Goal: Check status: Check status

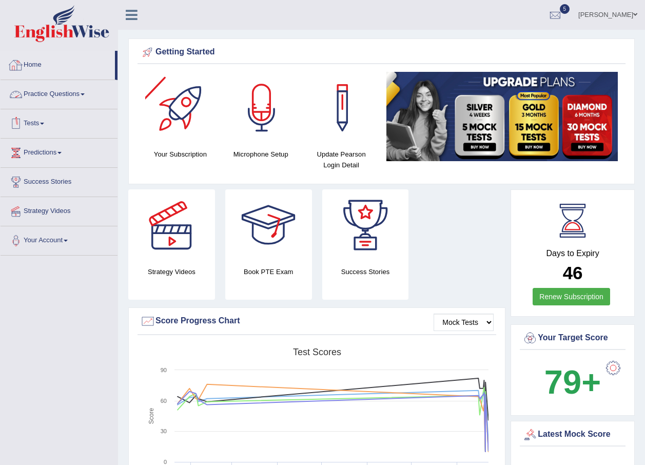
click at [35, 67] on link "Home" at bounding box center [58, 64] width 114 height 26
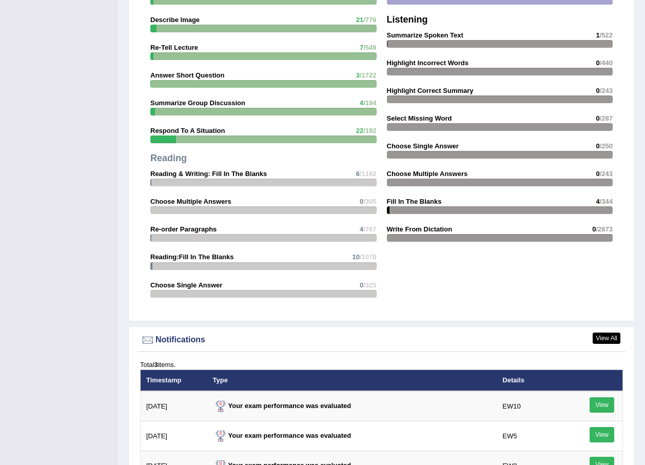
scroll to position [1129, 0]
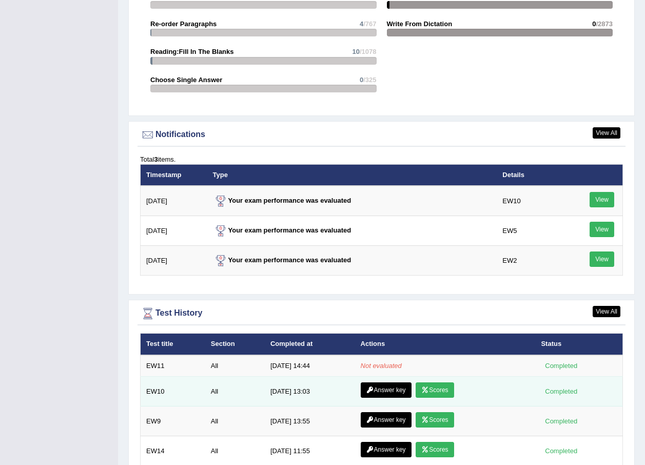
click at [428, 391] on link "Scores" at bounding box center [435, 389] width 38 height 15
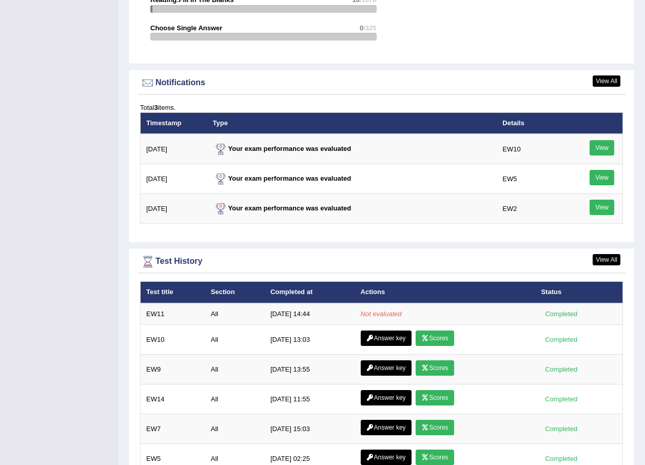
scroll to position [1180, 0]
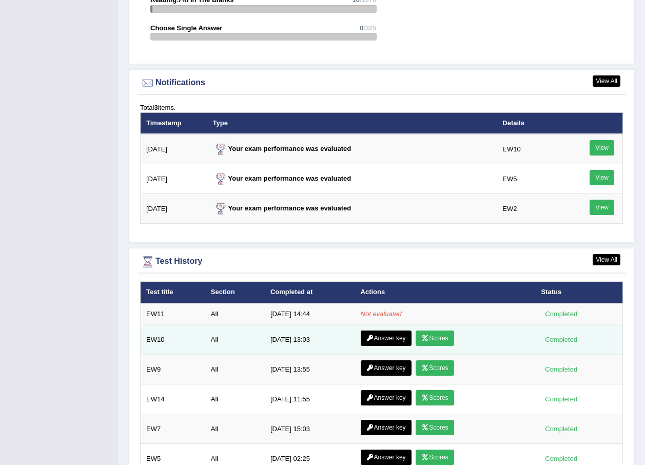
click at [384, 340] on link "Answer key" at bounding box center [386, 337] width 51 height 15
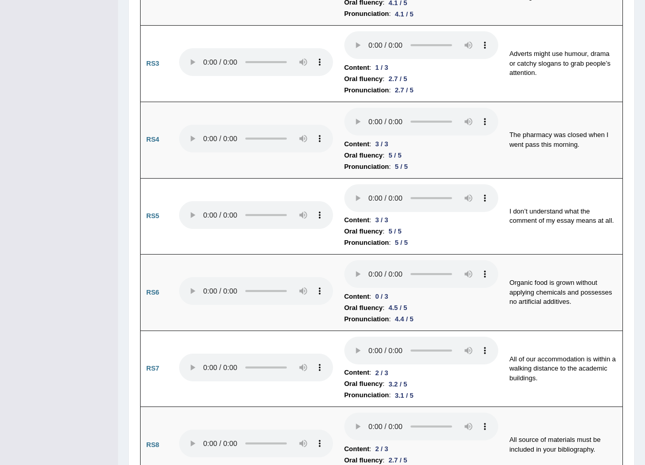
scroll to position [733, 0]
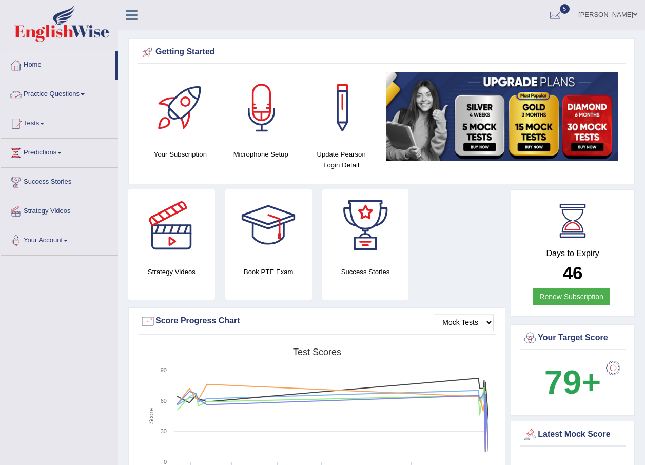
click at [84, 95] on link "Practice Questions" at bounding box center [59, 93] width 117 height 26
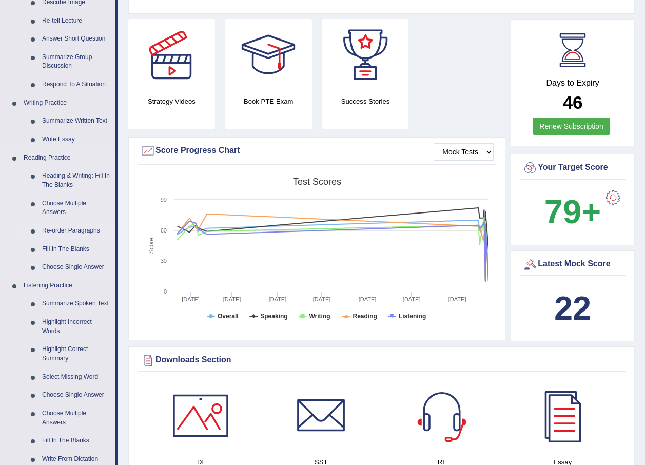
scroll to position [154, 0]
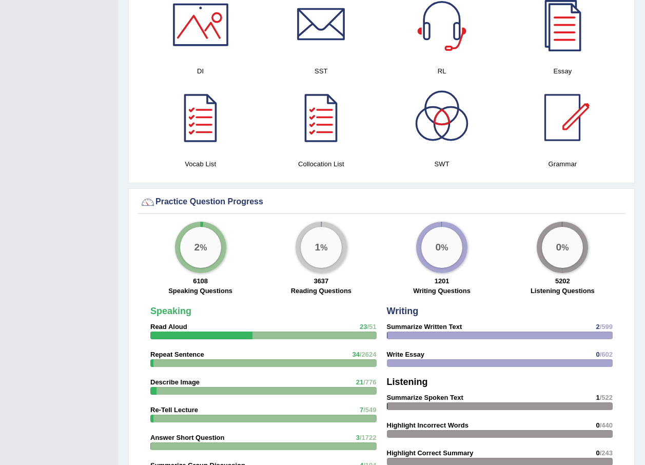
scroll to position [743, 0]
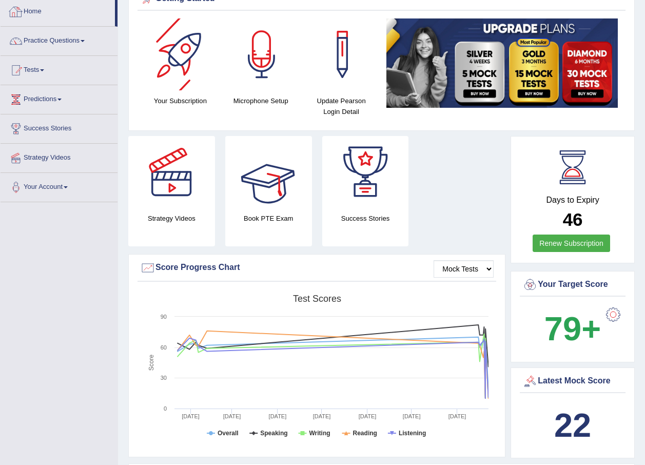
scroll to position [103, 0]
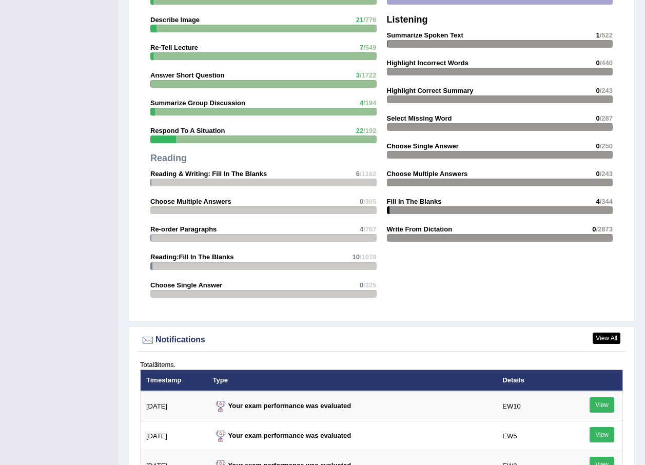
scroll to position [1077, 0]
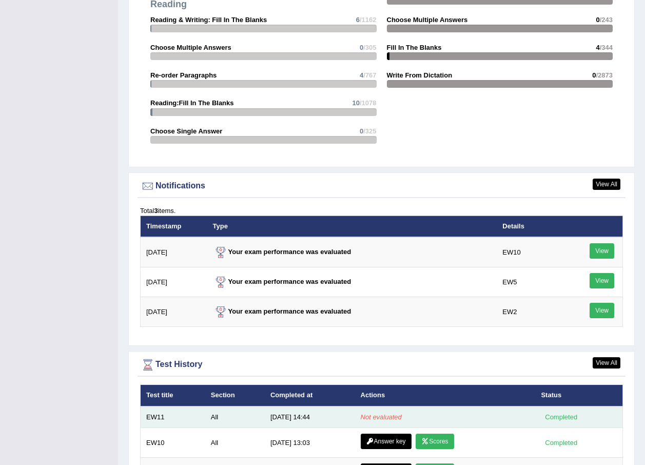
click at [456, 413] on td "Not evaluated" at bounding box center [445, 417] width 181 height 22
click at [215, 411] on td "All" at bounding box center [235, 417] width 60 height 22
click at [221, 418] on td "All" at bounding box center [235, 417] width 60 height 22
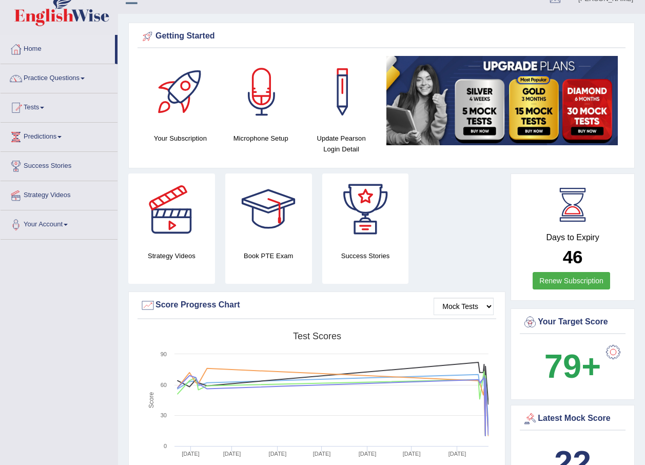
scroll to position [0, 0]
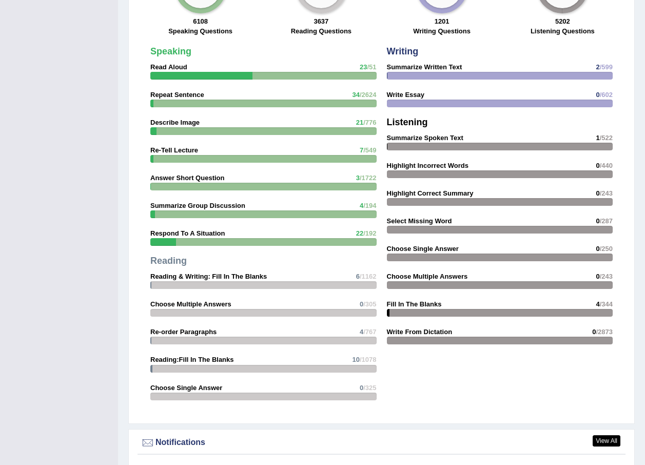
scroll to position [1129, 0]
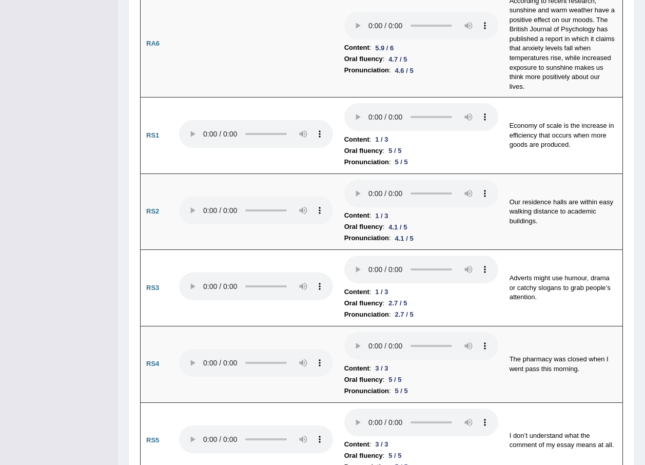
scroll to position [733, 0]
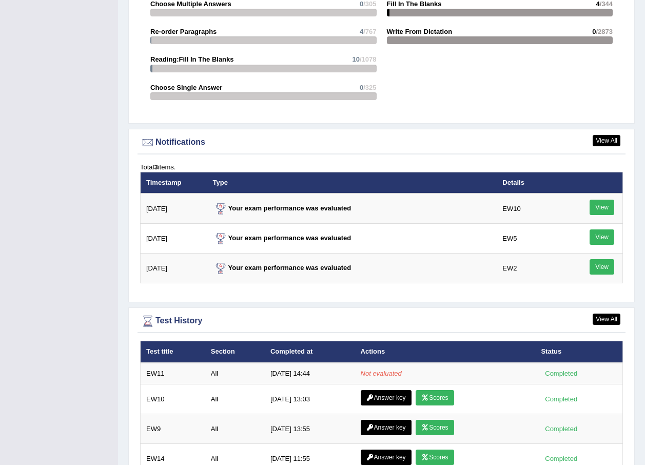
scroll to position [1121, 0]
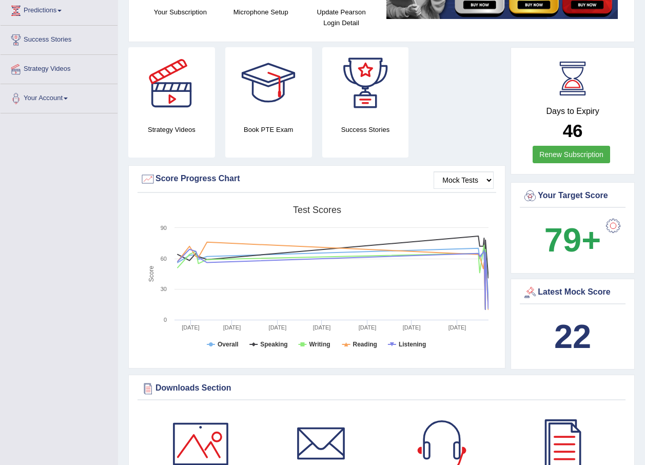
scroll to position [154, 0]
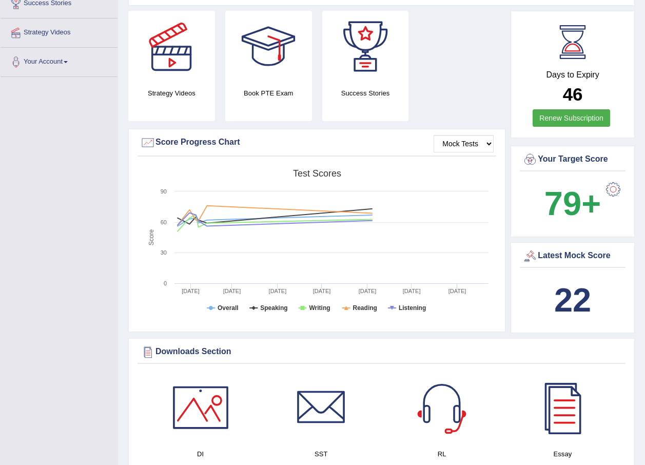
scroll to position [154, 0]
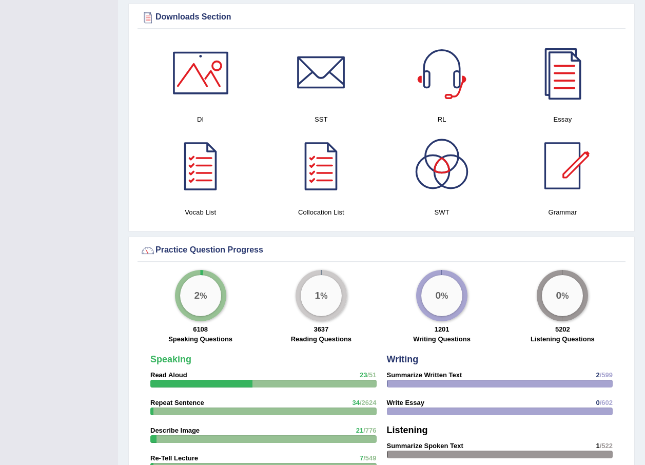
scroll to position [154, 0]
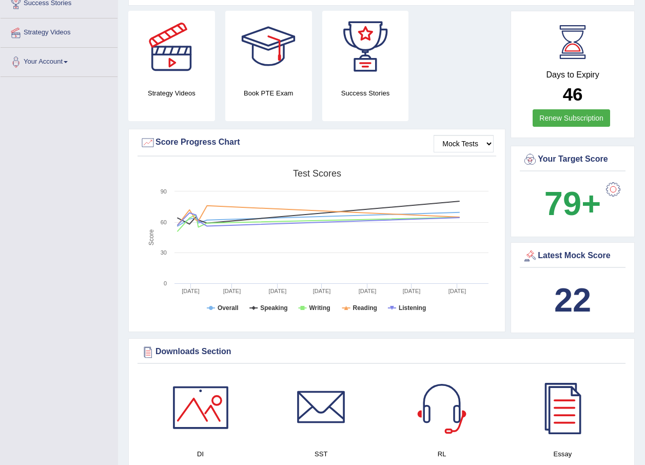
scroll to position [154, 0]
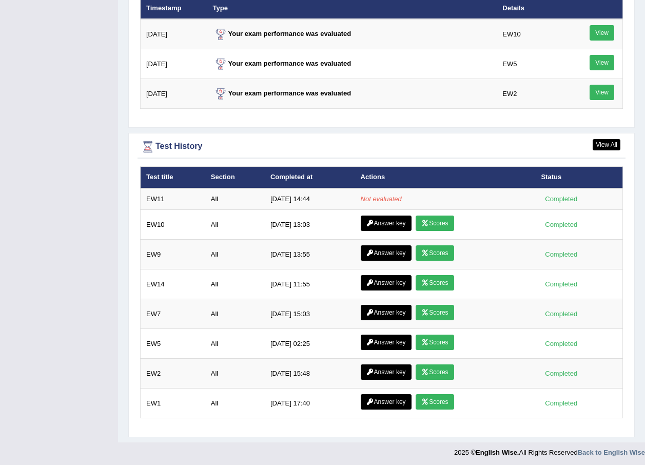
scroll to position [1298, 0]
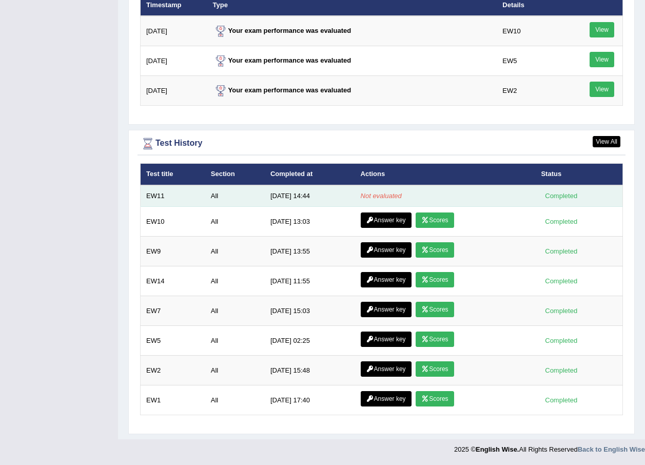
click at [382, 195] on em "Not evaluated" at bounding box center [381, 196] width 41 height 8
click at [570, 199] on div "Completed" at bounding box center [561, 195] width 40 height 11
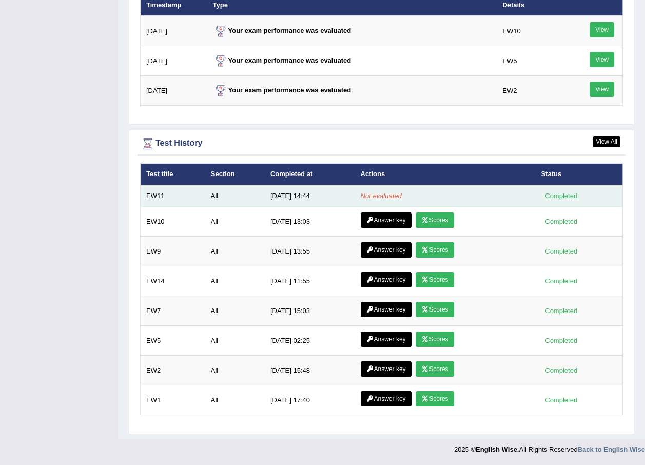
click at [570, 199] on div "Completed" at bounding box center [561, 195] width 40 height 11
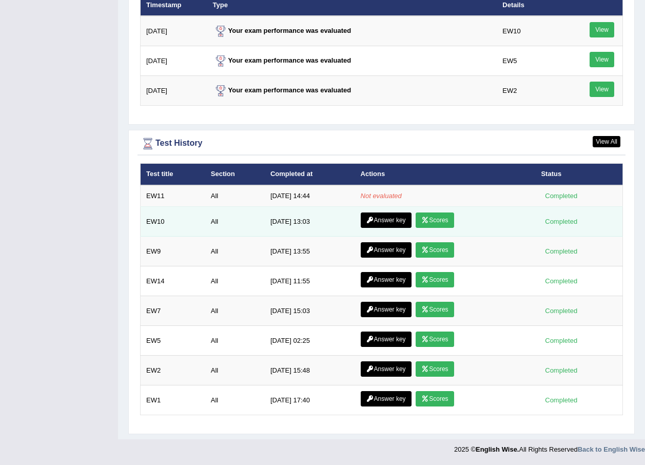
click at [515, 219] on td "Answer key Scores" at bounding box center [445, 222] width 181 height 30
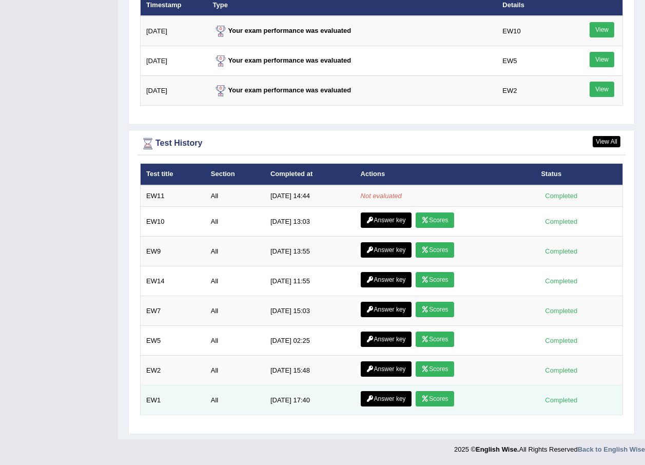
click at [443, 402] on link "Scores" at bounding box center [435, 398] width 38 height 15
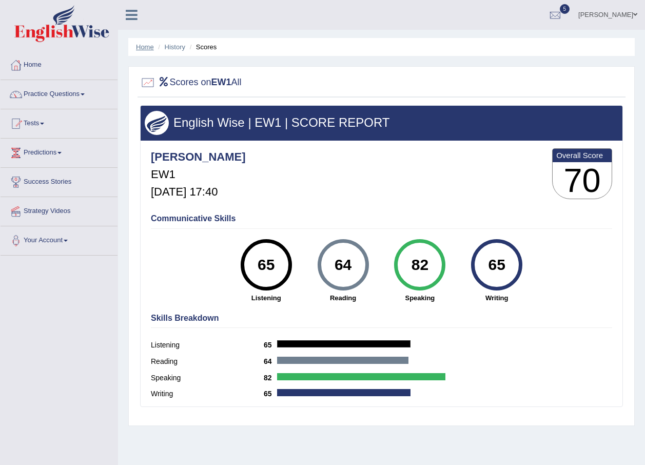
click at [143, 45] on link "Home" at bounding box center [145, 47] width 18 height 8
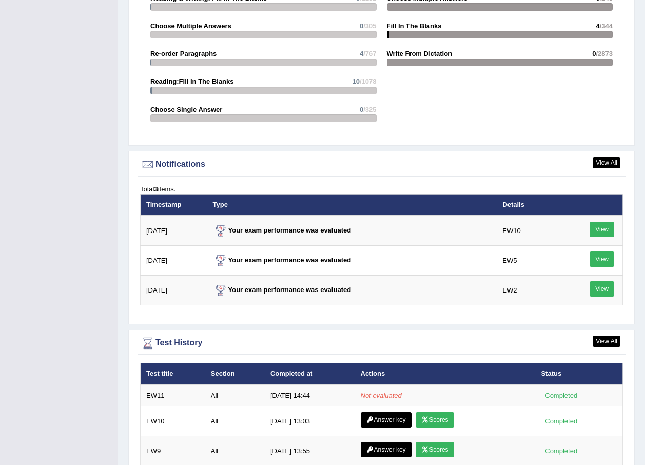
scroll to position [1180, 0]
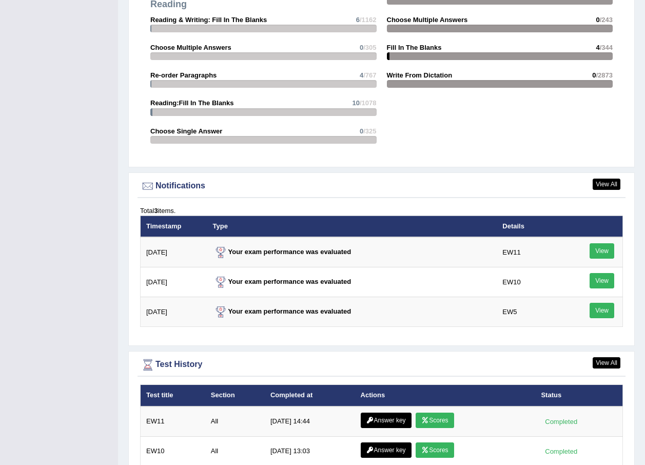
scroll to position [1283, 0]
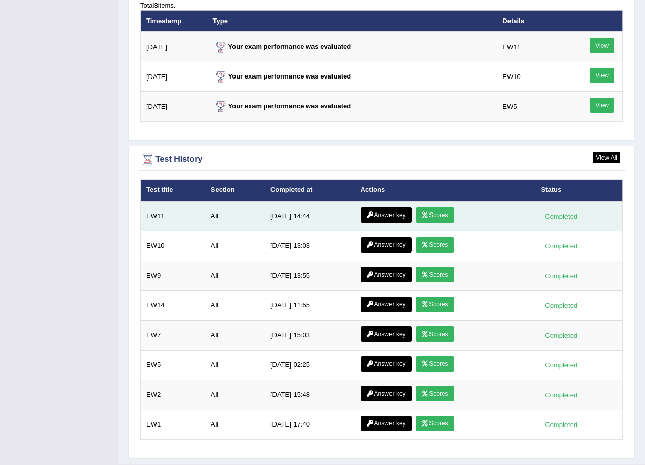
click at [443, 210] on link "Scores" at bounding box center [435, 214] width 38 height 15
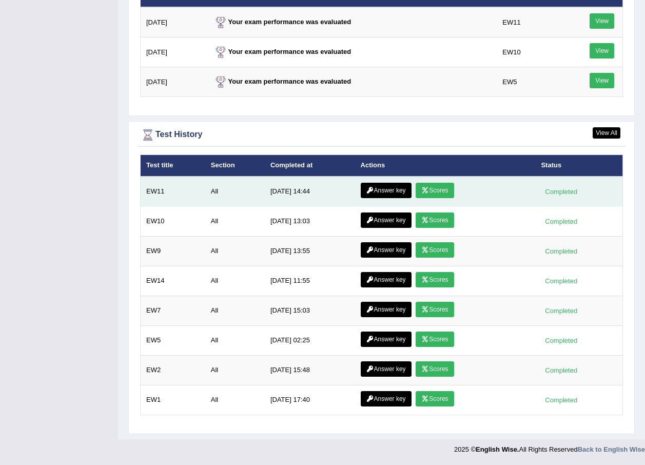
click at [379, 192] on link "Answer key" at bounding box center [386, 190] width 51 height 15
click at [438, 188] on link "Scores" at bounding box center [435, 190] width 38 height 15
click at [384, 190] on link "Answer key" at bounding box center [386, 190] width 51 height 15
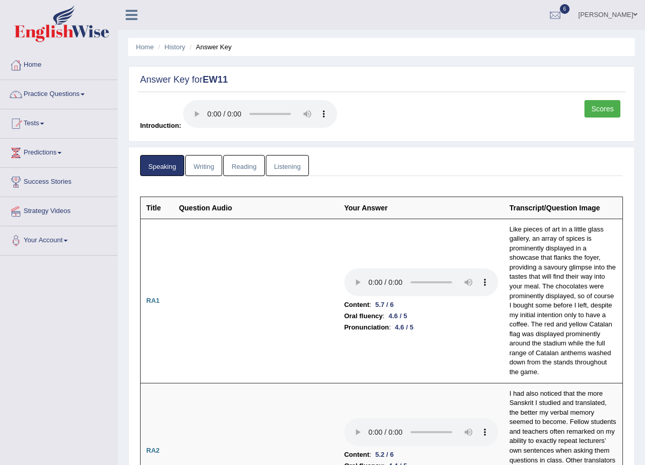
click at [206, 161] on link "Writing" at bounding box center [203, 165] width 37 height 21
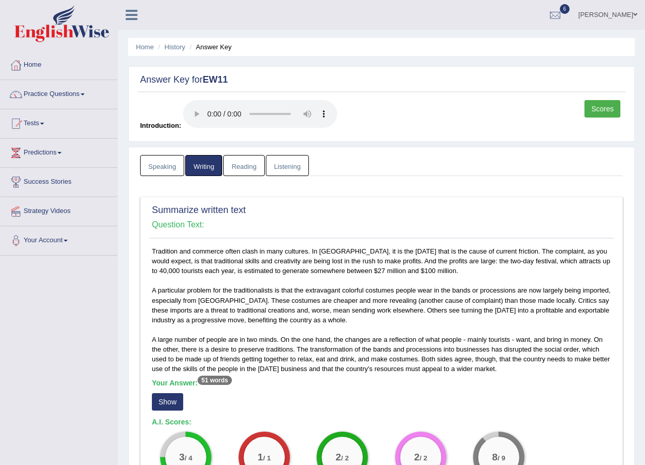
click at [240, 168] on link "Reading" at bounding box center [243, 165] width 41 height 21
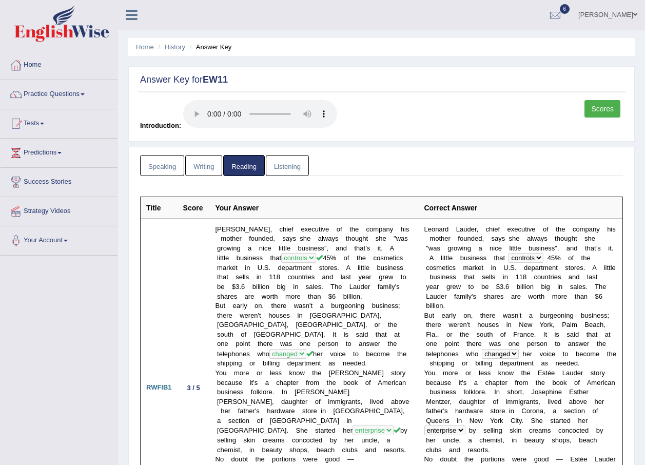
click at [283, 167] on link "Listening" at bounding box center [287, 165] width 43 height 21
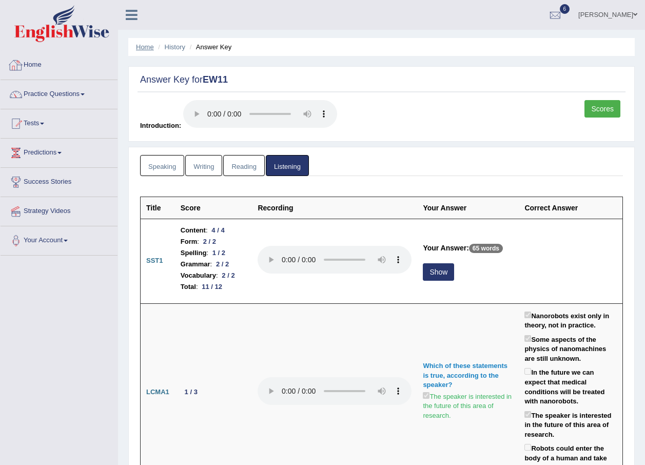
click at [149, 43] on link "Home" at bounding box center [145, 47] width 18 height 8
